Goal: Transaction & Acquisition: Purchase product/service

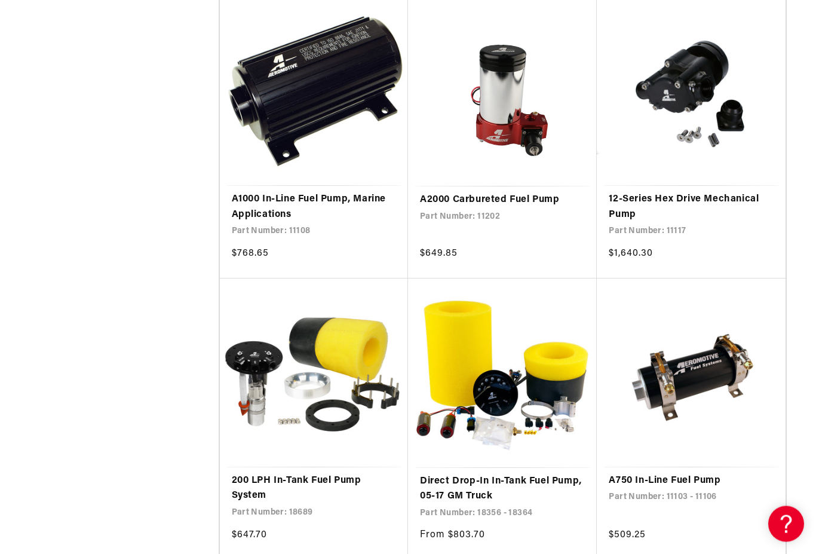
scroll to position [1505, 0]
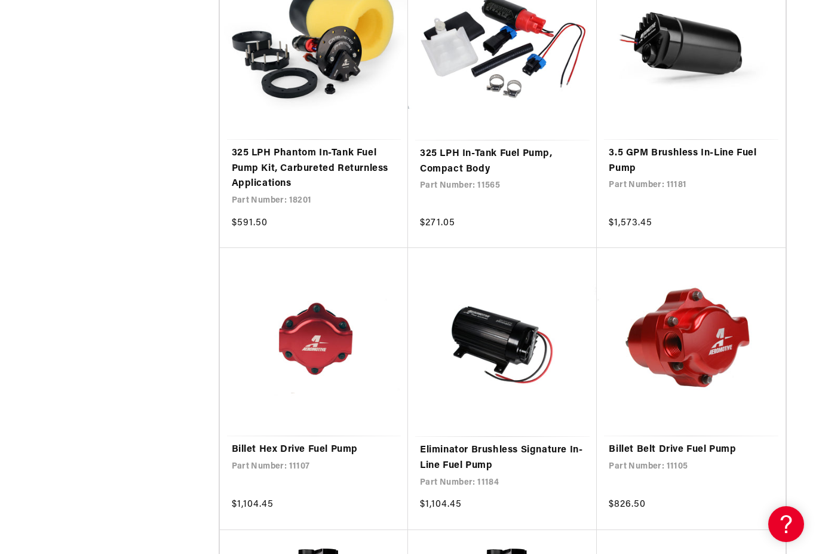
click at [314, 442] on link "Billet Hex Drive Fuel Pump" at bounding box center [314, 450] width 164 height 16
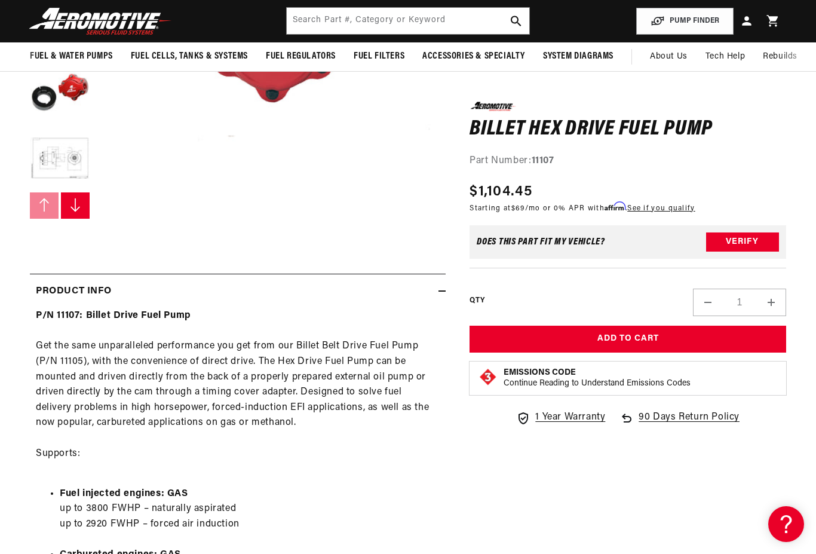
scroll to position [278, 0]
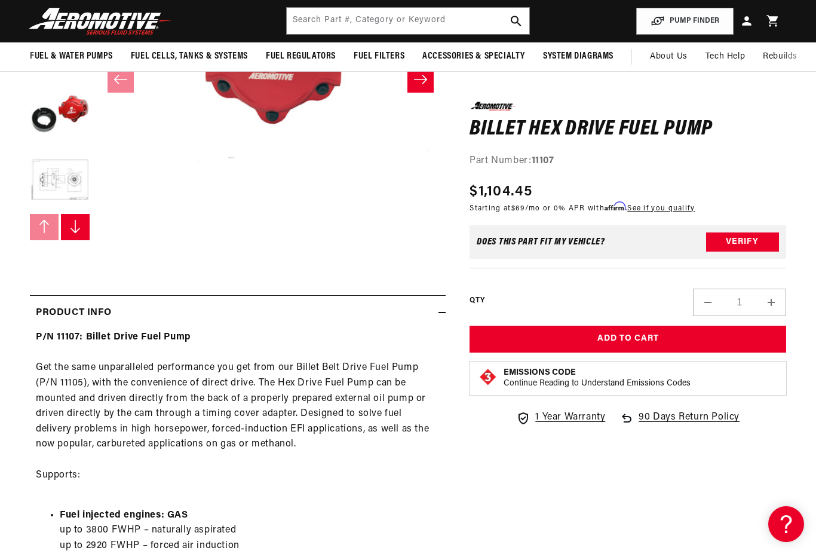
click at [53, 116] on button "Load image 4 in gallery view" at bounding box center [60, 115] width 60 height 60
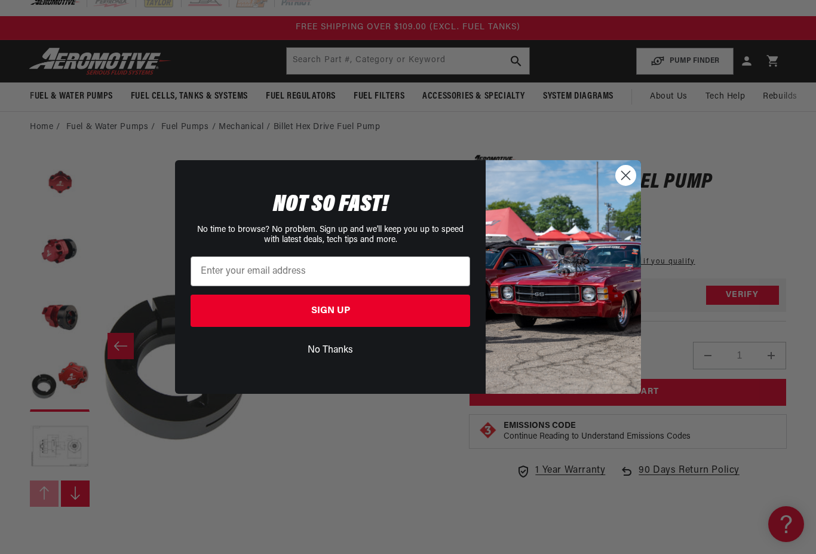
scroll to position [0, 0]
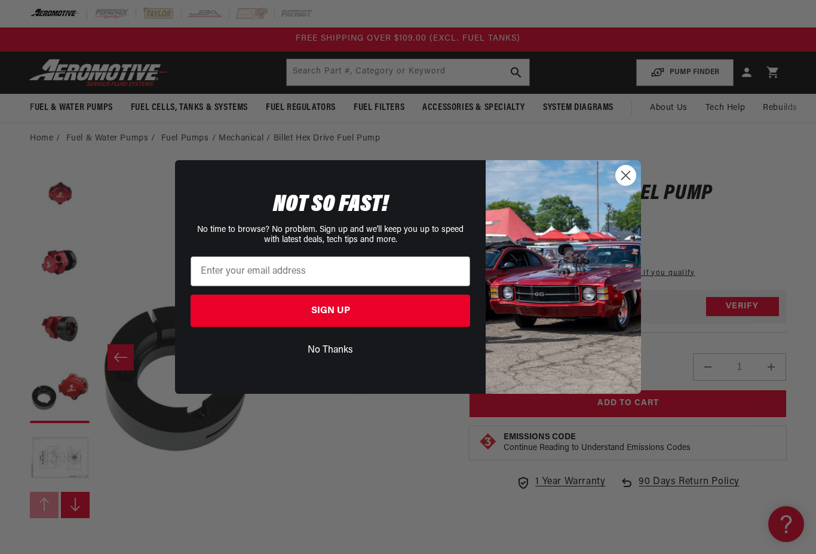
click at [620, 182] on circle "Close dialog" at bounding box center [626, 175] width 20 height 20
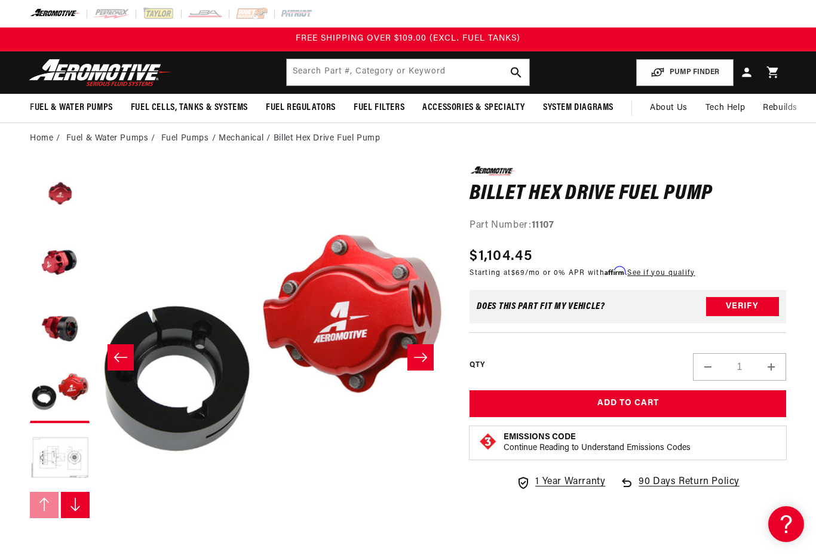
click at [58, 331] on button "Load image 3 in gallery view" at bounding box center [60, 327] width 60 height 60
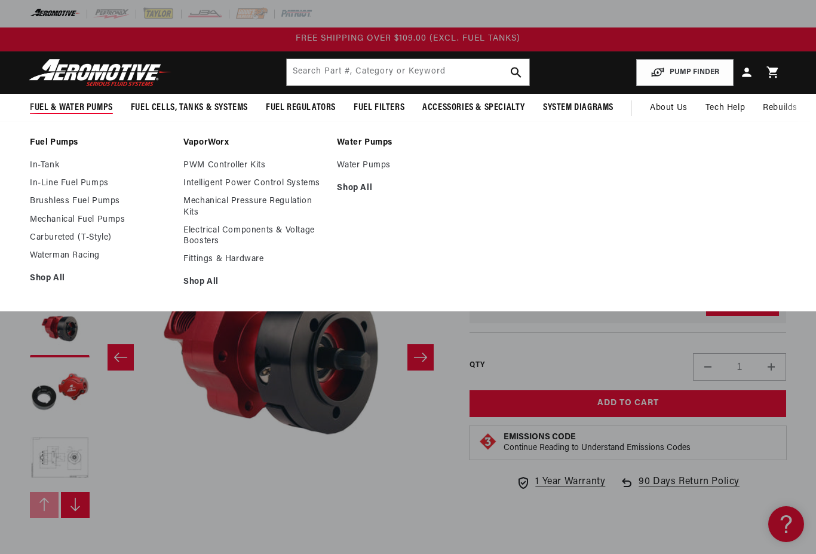
click at [55, 260] on link "Waterman Racing" at bounding box center [101, 255] width 142 height 11
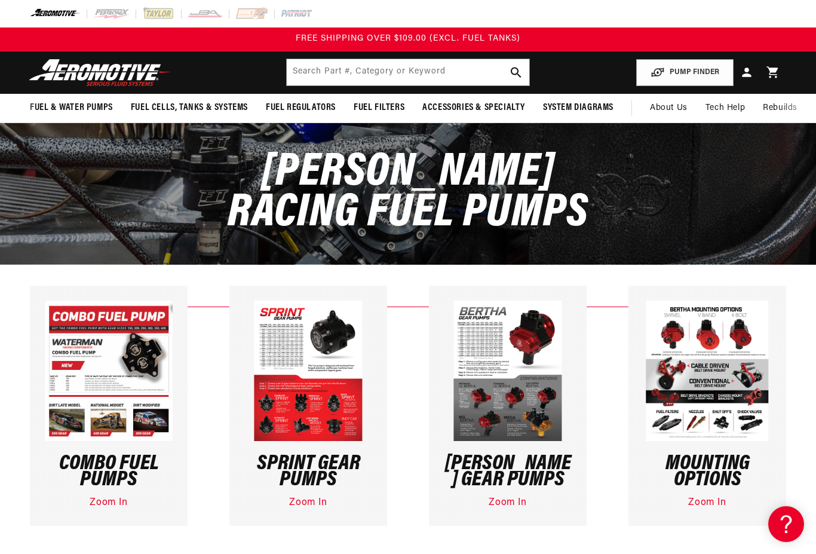
click at [589, 428] on ul "Combo Fuel Pumps Zoom In Sprint Gear Pumps Zoom In [PERSON_NAME] Gear Pumps Zoo…" at bounding box center [408, 406] width 756 height 240
click at [473, 368] on img at bounding box center [507, 370] width 108 height 140
click at [492, 502] on link "Zoom In" at bounding box center [508, 503] width 38 height 10
